Goal: Task Accomplishment & Management: Use online tool/utility

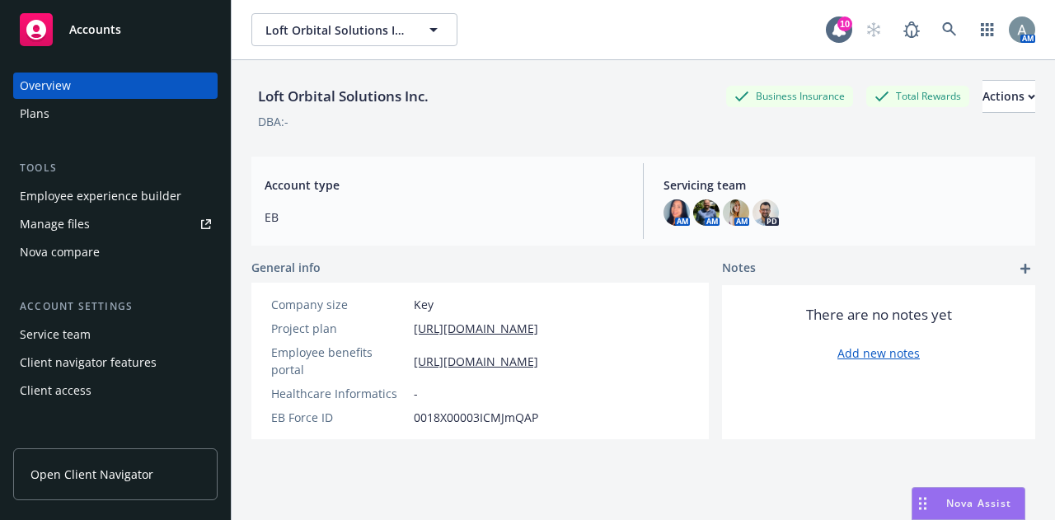
click at [967, 501] on span "Nova Assist" at bounding box center [978, 503] width 65 height 14
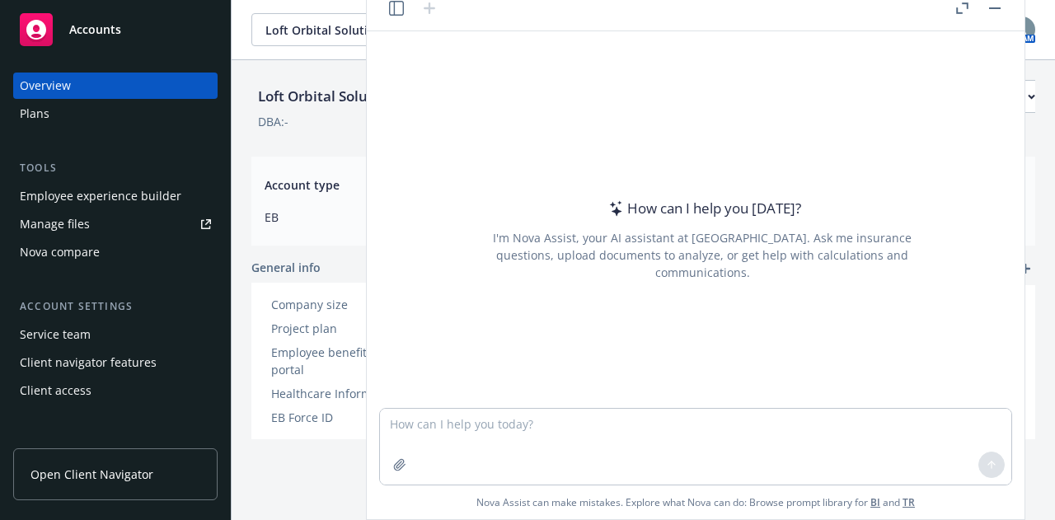
click at [971, 8] on button "button" at bounding box center [962, 8] width 20 height 20
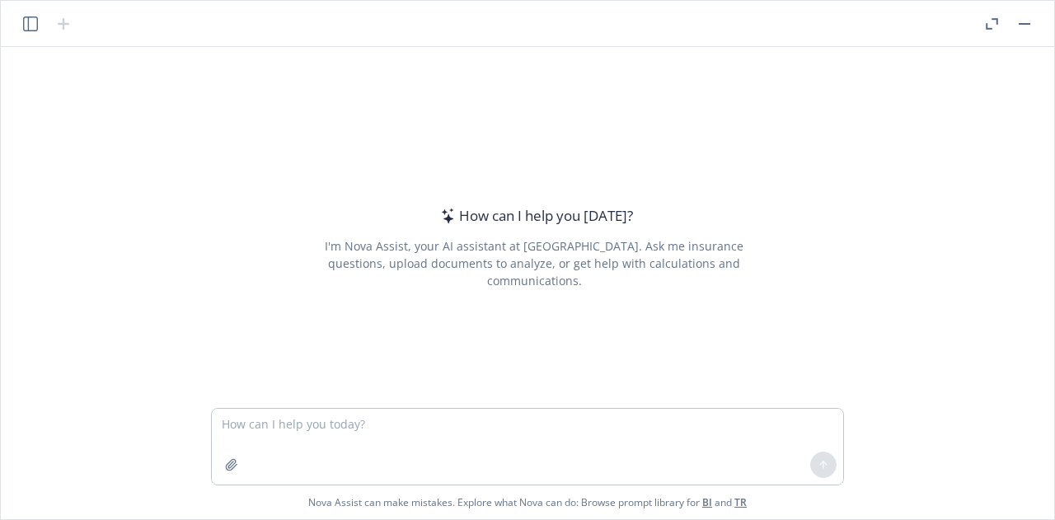
click at [992, 20] on icon "button" at bounding box center [991, 24] width 12 height 12
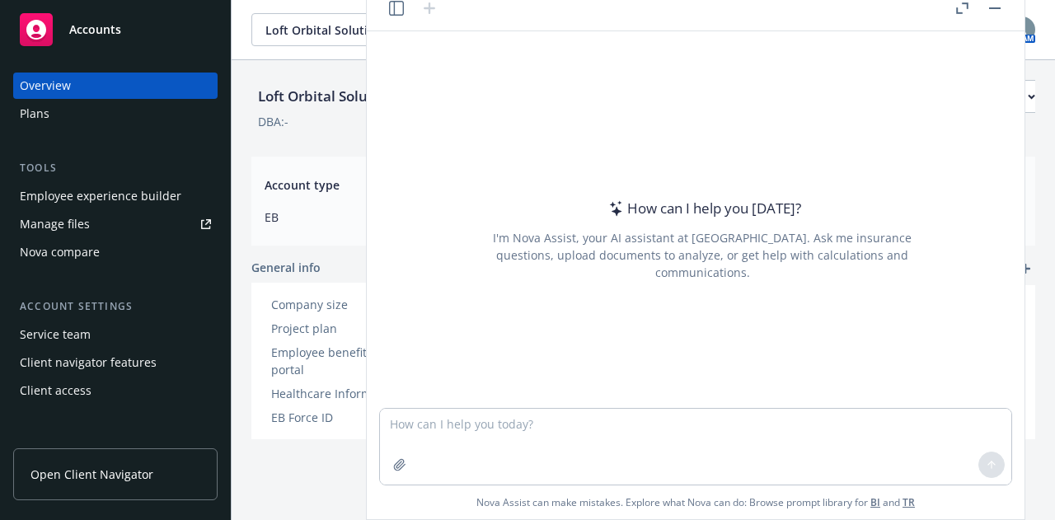
click at [1000, 14] on button "button" at bounding box center [995, 8] width 20 height 20
